Goal: Transaction & Acquisition: Book appointment/travel/reservation

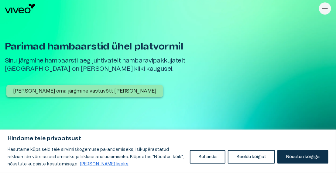
click at [65, 92] on p "[PERSON_NAME] oma järgmine vastuvõtt [PERSON_NAME]" at bounding box center [85, 91] width 144 height 7
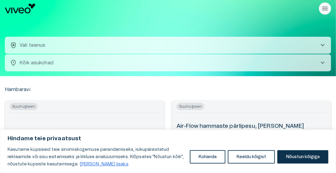
click at [61, 41] on button "health_and_safety Vali teenus chevron_right" at bounding box center [168, 45] width 327 height 17
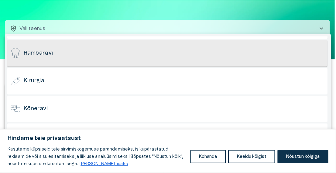
scroll to position [91, 0]
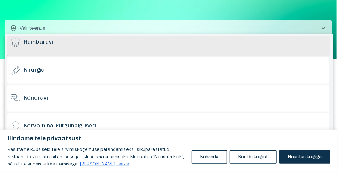
click at [48, 41] on h6 "Hambaravi" at bounding box center [38, 43] width 29 height 8
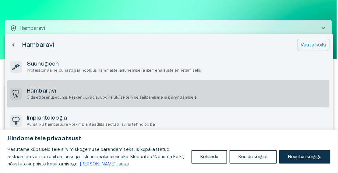
click at [149, 97] on p "Üldised teenused, mis keskenduvad suuõõne üldise tervise säilitamisele ja paran…" at bounding box center [112, 97] width 170 height 5
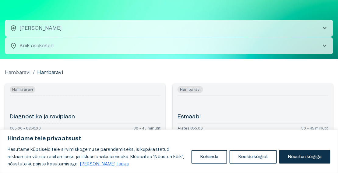
click at [94, 49] on body "Hindame teie privaatsust Kasutame küpsiseid teie sirvimiskogemuse parandamiseks…" at bounding box center [169, 69] width 338 height 173
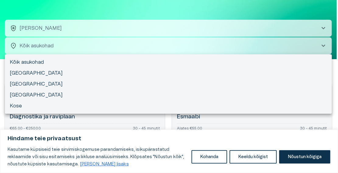
click at [22, 80] on li "[GEOGRAPHIC_DATA]" at bounding box center [168, 84] width 327 height 11
type input "**********"
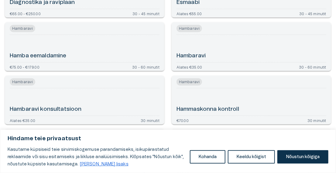
scroll to position [129, 0]
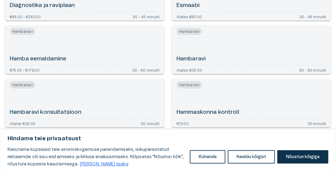
click at [188, 85] on span "Hambaravi" at bounding box center [190, 85] width 26 height 7
